Goal: Find specific page/section: Find specific page/section

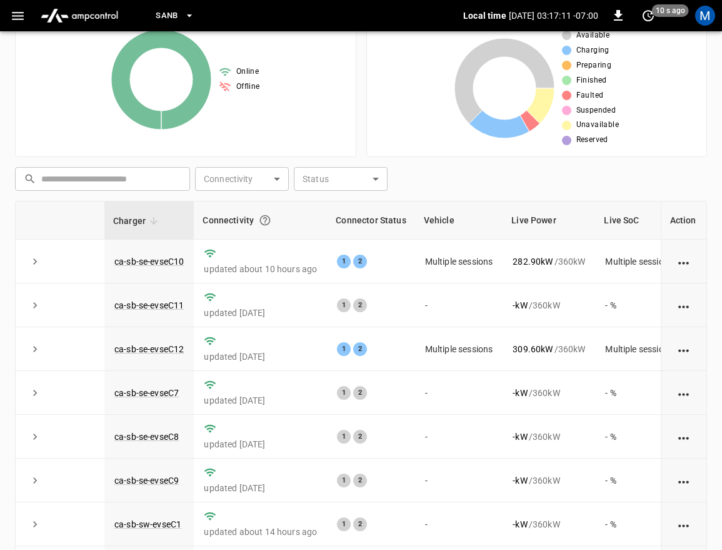
scroll to position [292, 0]
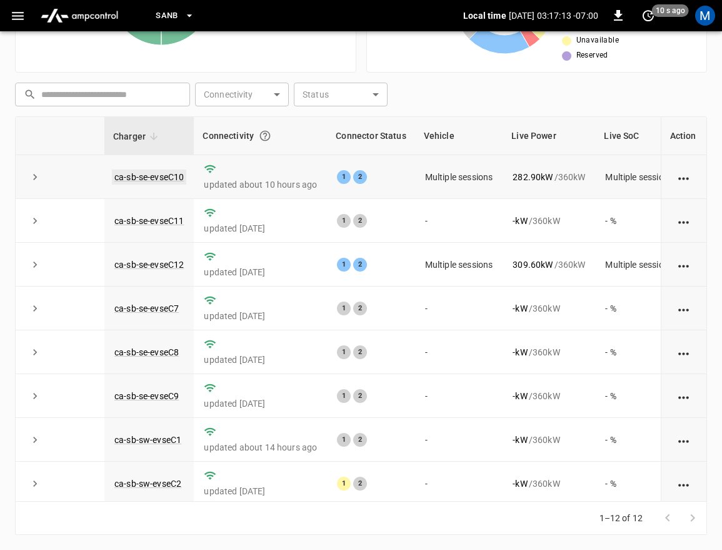
click at [157, 174] on link "ca-sb-se-evseC10" at bounding box center [149, 176] width 74 height 15
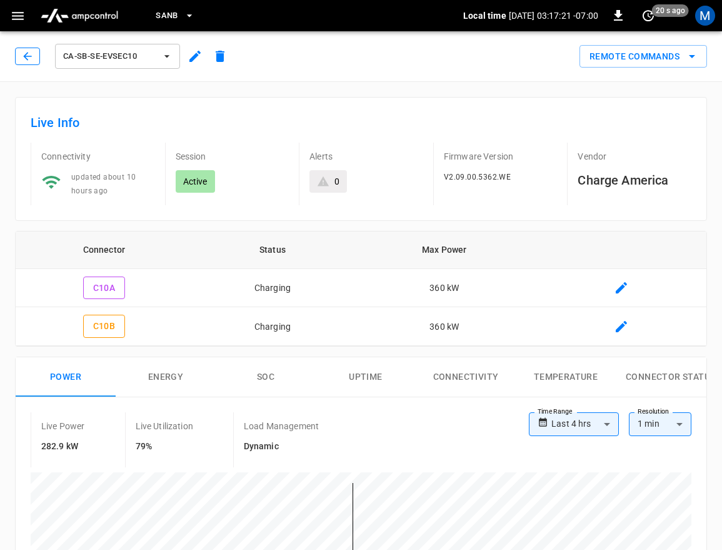
click at [35, 56] on button "button" at bounding box center [27, 57] width 25 height 18
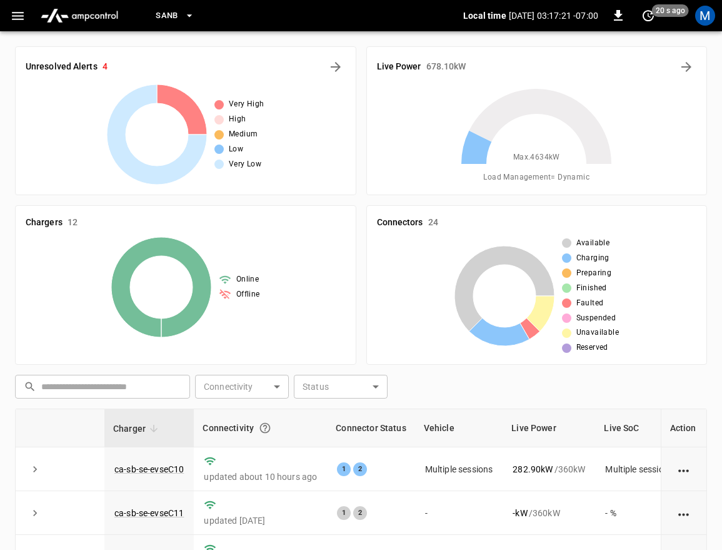
scroll to position [292, 0]
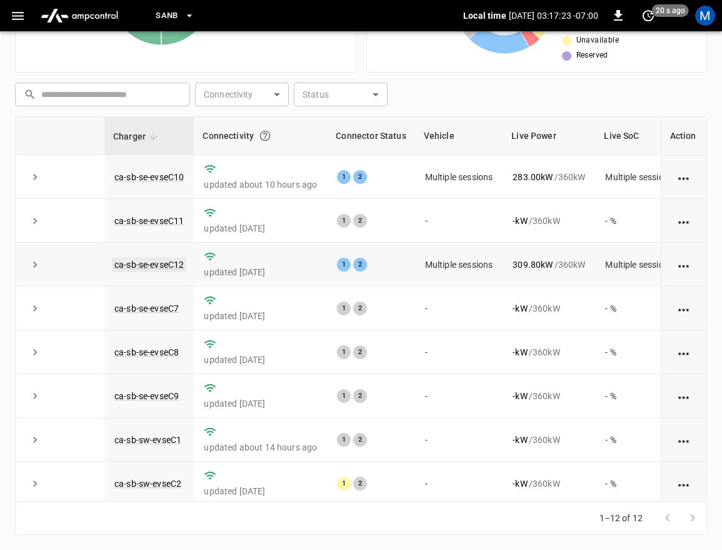
click at [154, 265] on link "ca-sb-se-evseC12" at bounding box center [149, 264] width 74 height 15
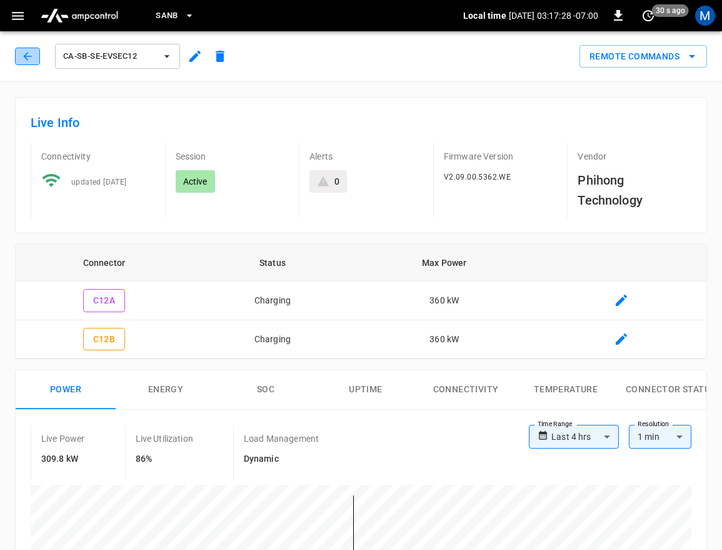
click at [24, 54] on icon "button" at bounding box center [27, 56] width 13 height 13
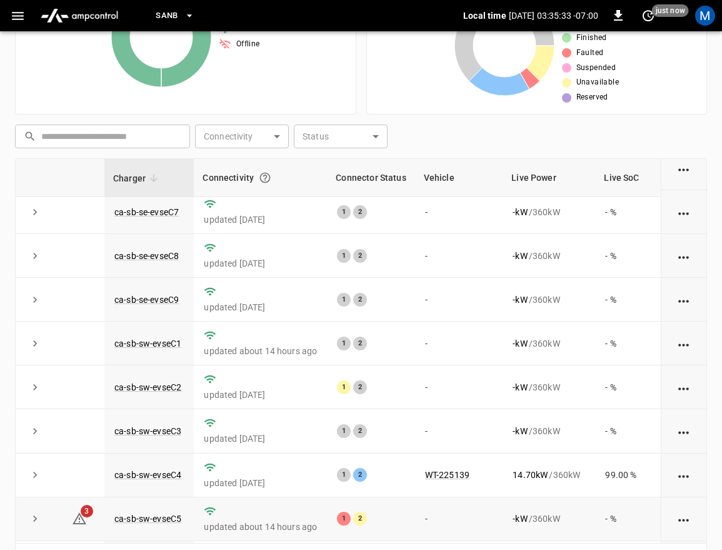
scroll to position [8, 0]
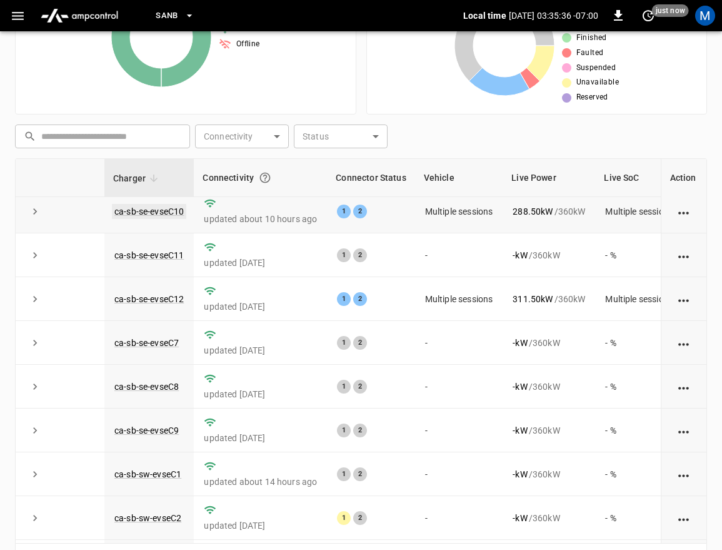
click at [170, 210] on link "ca-sb-se-evseC10" at bounding box center [149, 211] width 74 height 15
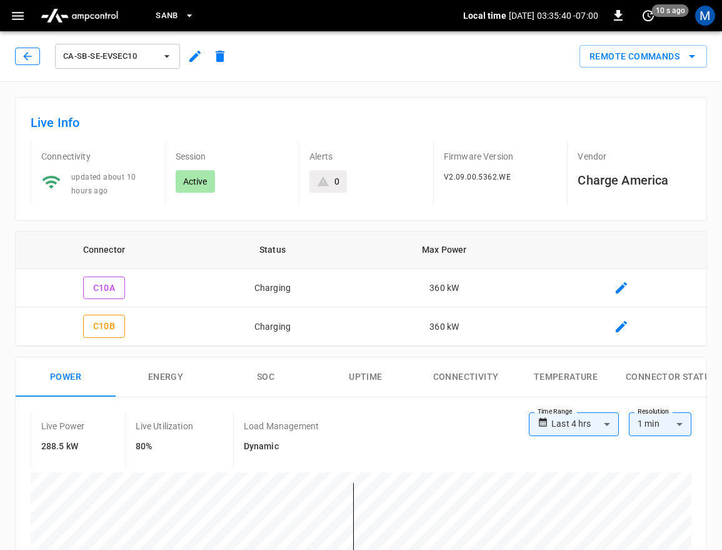
click at [31, 57] on icon "button" at bounding box center [27, 56] width 13 height 13
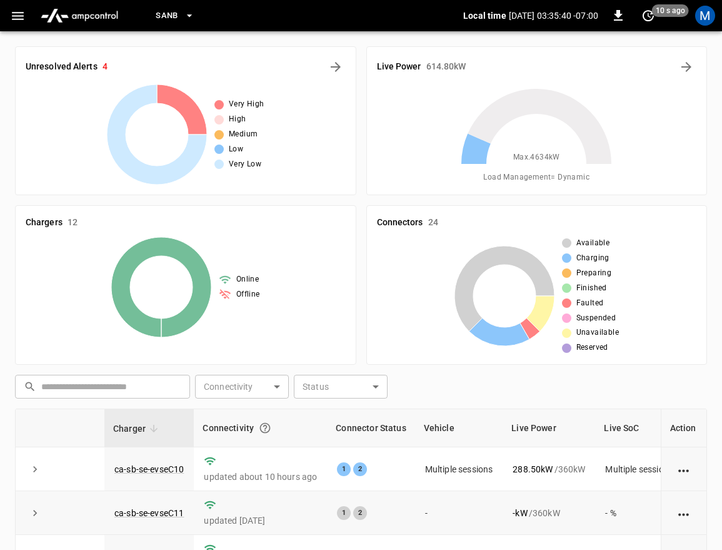
scroll to position [250, 0]
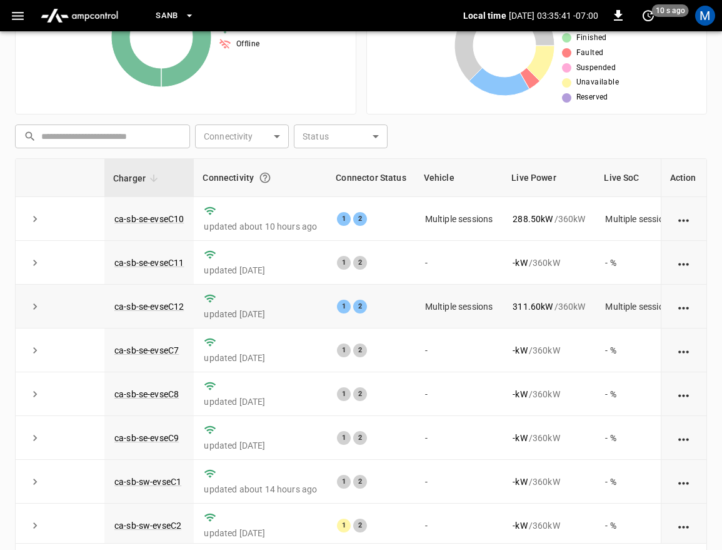
click at [159, 301] on td "ca-sb-se-evseC12" at bounding box center [148, 306] width 89 height 44
click at [160, 309] on link "ca-sb-se-evseC12" at bounding box center [149, 306] width 74 height 15
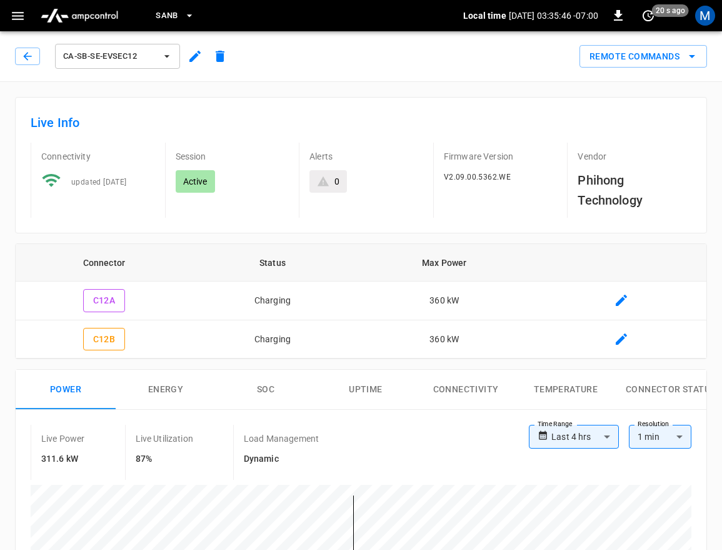
click at [15, 48] on div "ca-sb-se-evseC12" at bounding box center [124, 56] width 218 height 30
click at [19, 54] on button "button" at bounding box center [27, 57] width 25 height 18
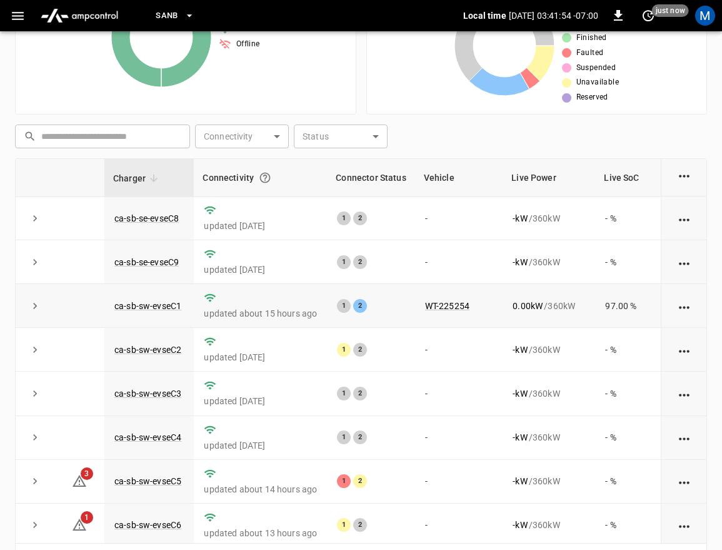
scroll to position [195, 0]
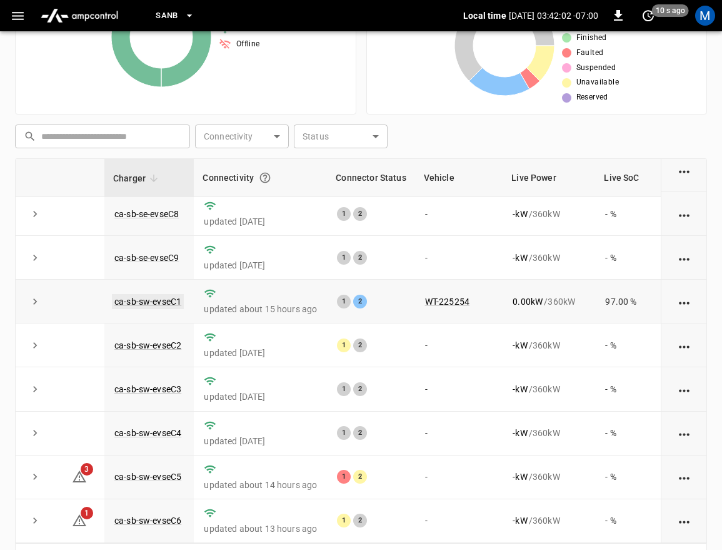
click at [172, 294] on link "ca-sb-sw-evseC1" at bounding box center [148, 301] width 72 height 15
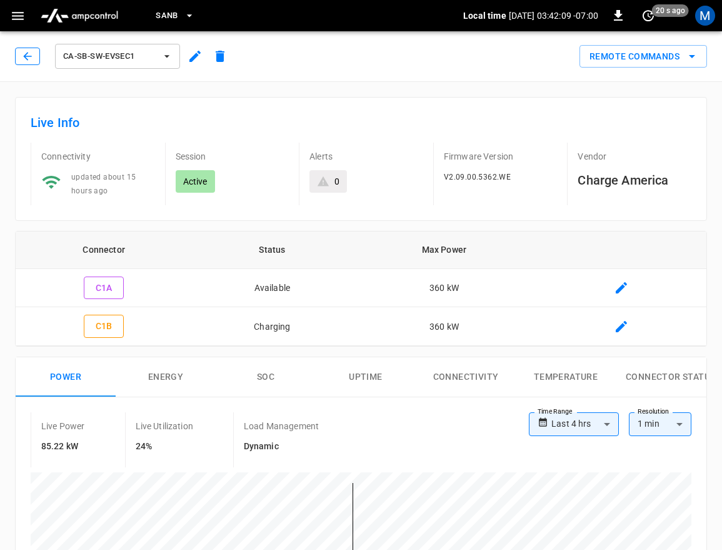
click at [22, 56] on icon "button" at bounding box center [27, 56] width 13 height 13
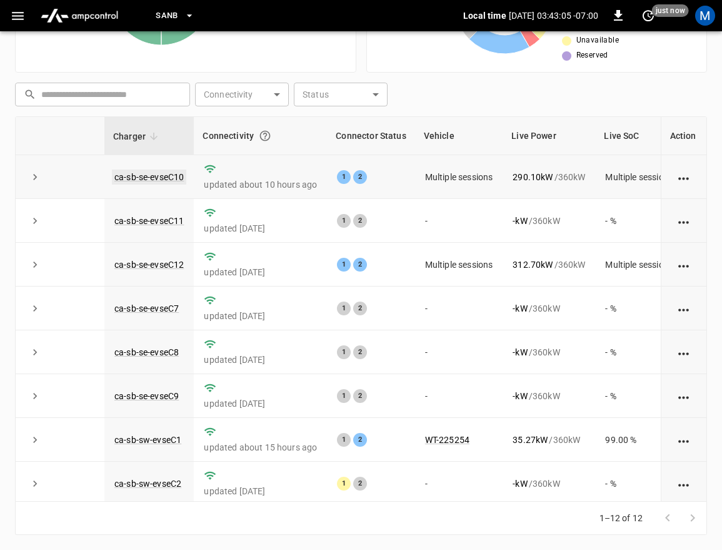
click at [148, 178] on link "ca-sb-se-evseC10" at bounding box center [149, 176] width 74 height 15
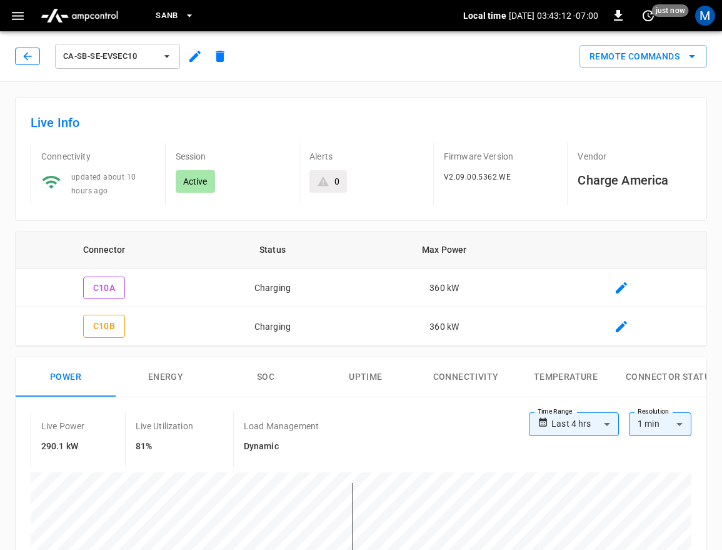
click at [16, 52] on button "button" at bounding box center [27, 57] width 25 height 18
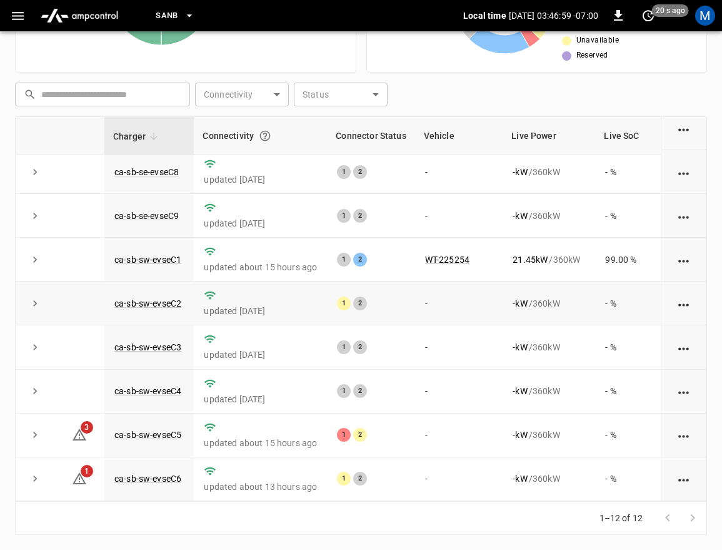
scroll to position [195, 0]
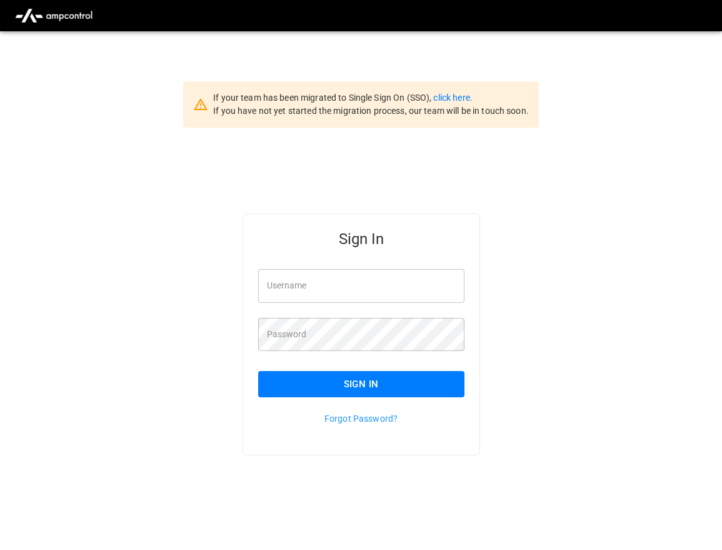
type input "**********"
click at [359, 379] on button "Sign In" at bounding box center [361, 384] width 206 height 26
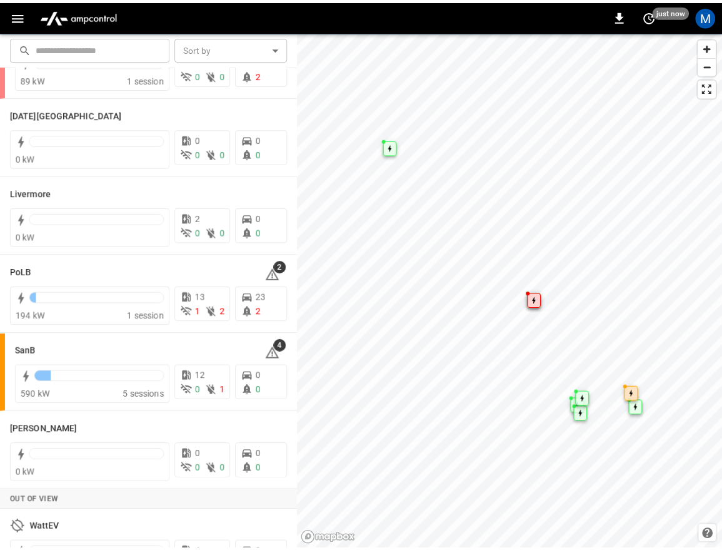
scroll to position [263, 0]
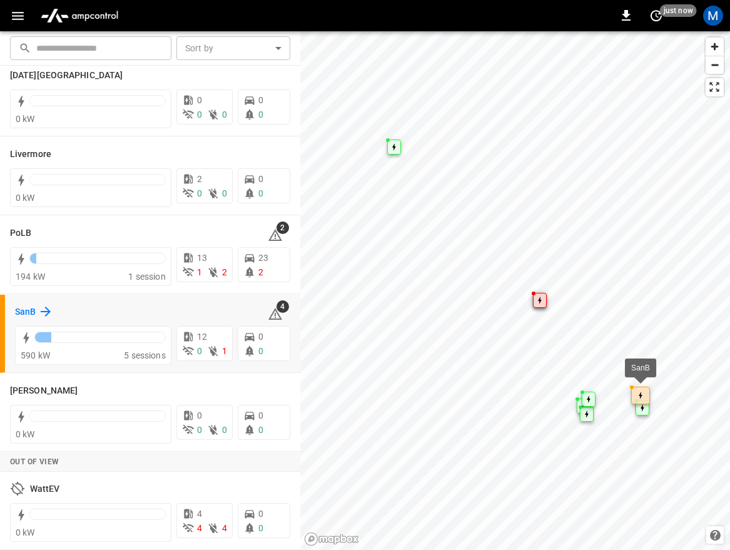
click at [50, 315] on icon at bounding box center [45, 311] width 15 height 15
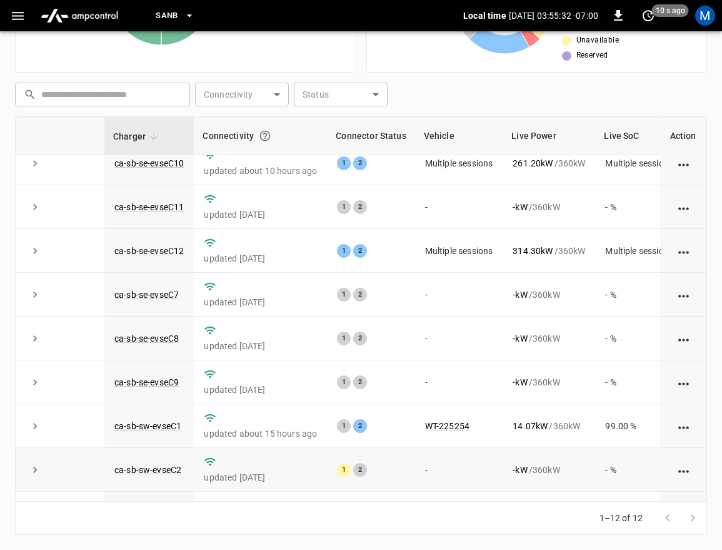
scroll to position [8, 0]
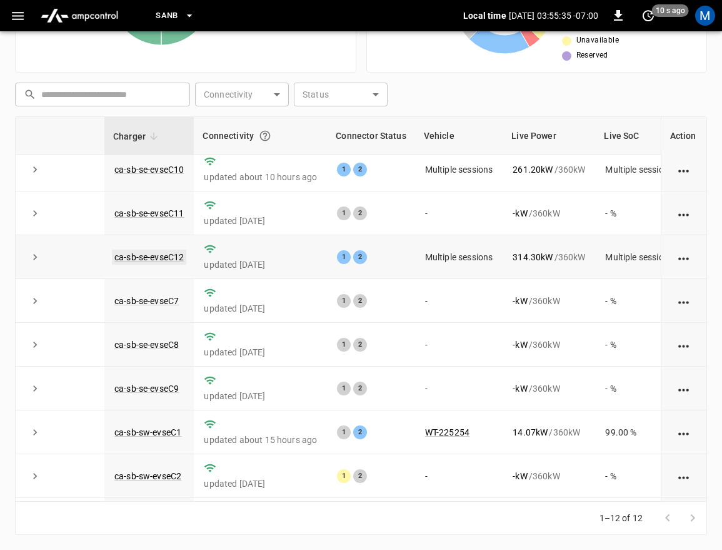
click at [136, 256] on link "ca-sb-se-evseC12" at bounding box center [149, 256] width 74 height 15
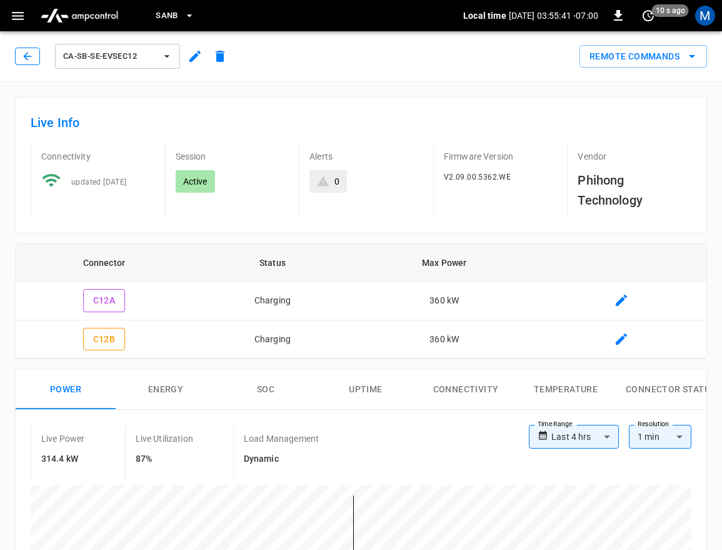
click at [15, 58] on button "button" at bounding box center [27, 57] width 25 height 18
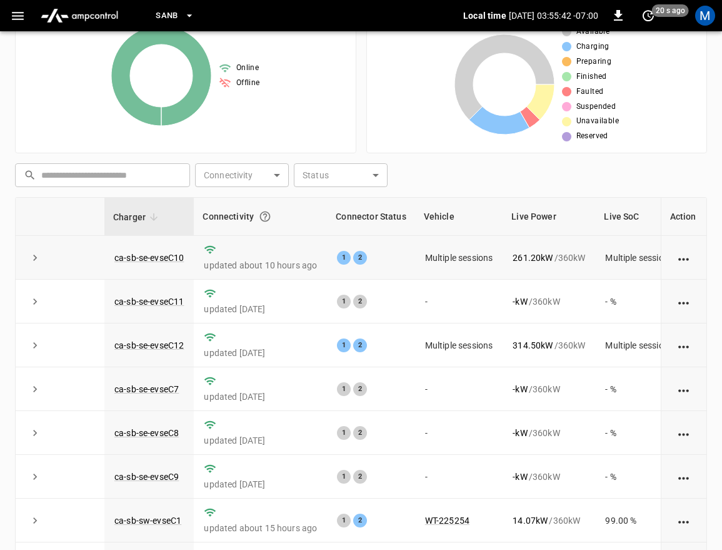
scroll to position [104, 0]
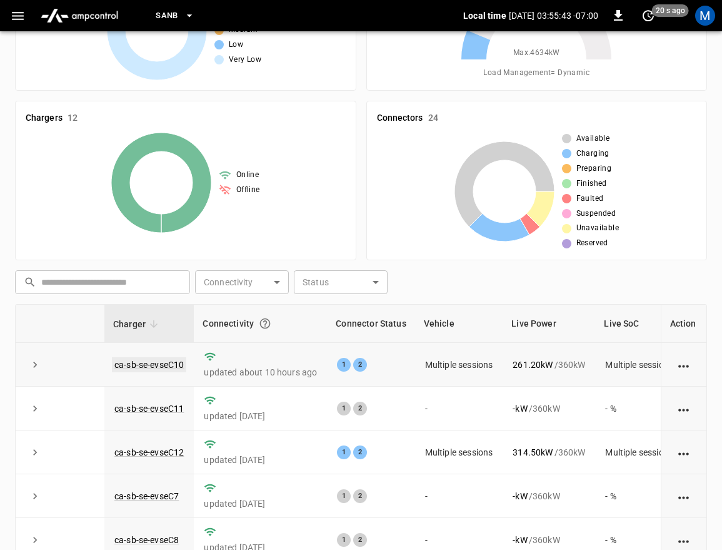
click at [167, 361] on link "ca-sb-se-evseC10" at bounding box center [149, 364] width 74 height 15
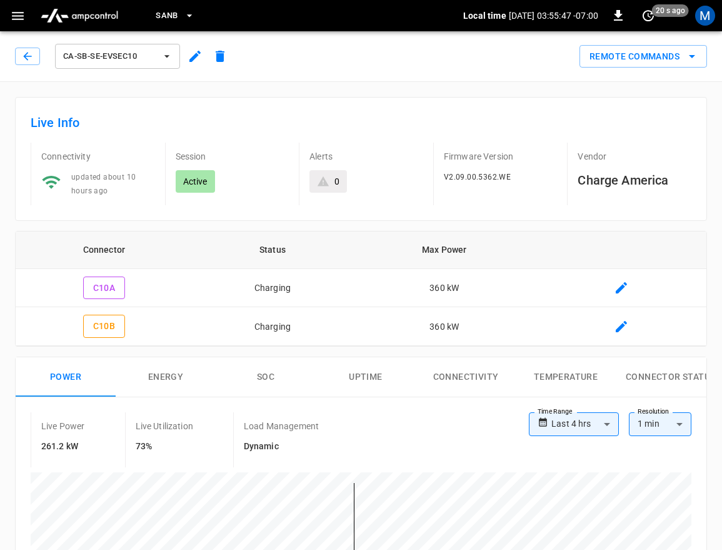
click at [11, 50] on div "ca-sb-se-evseC10" at bounding box center [121, 53] width 223 height 35
click at [21, 59] on button "button" at bounding box center [27, 57] width 25 height 18
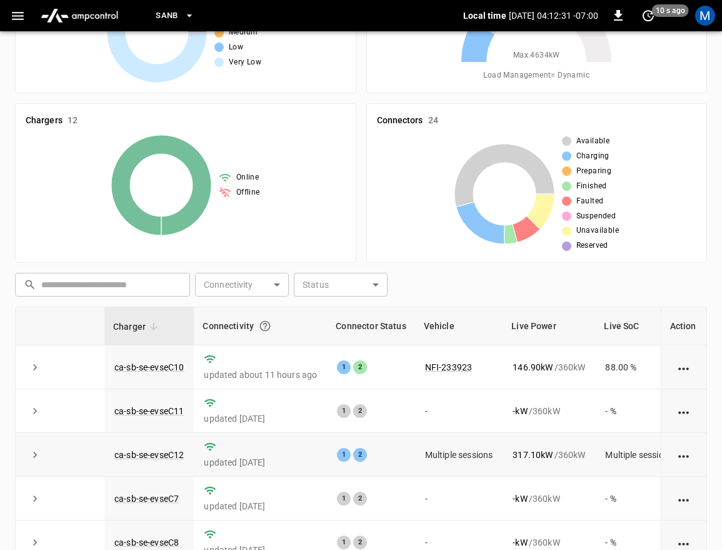
scroll to position [188, 0]
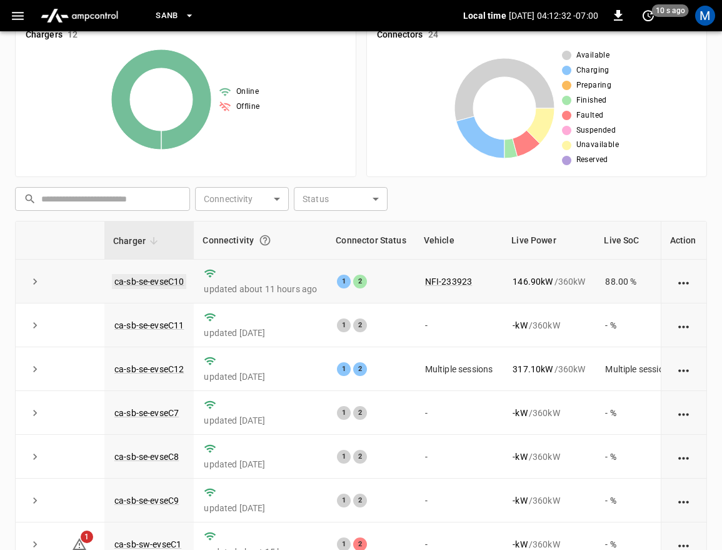
click at [178, 280] on link "ca-sb-se-evseC10" at bounding box center [149, 281] width 74 height 15
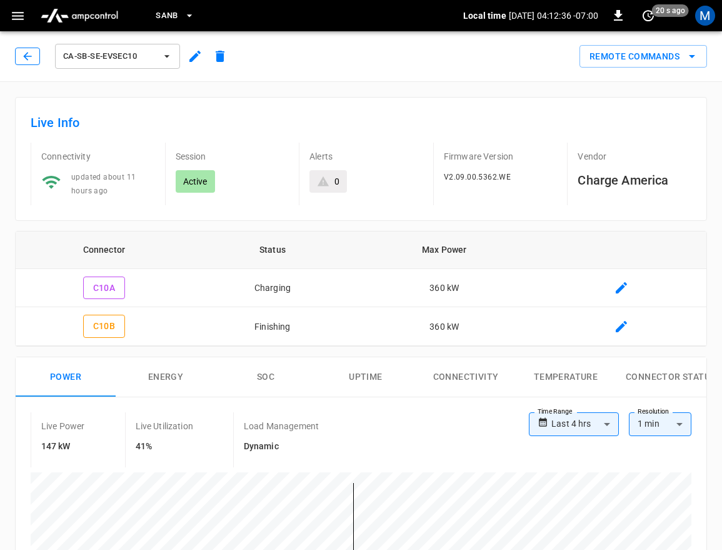
click at [26, 51] on icon "button" at bounding box center [27, 56] width 13 height 13
